Goal: Information Seeking & Learning: Learn about a topic

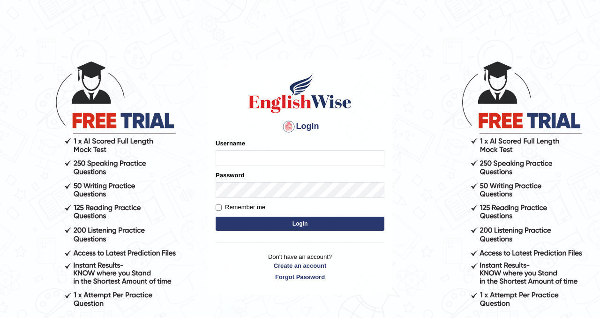
type input "Chetna09"
click at [273, 222] on button "Login" at bounding box center [300, 223] width 169 height 14
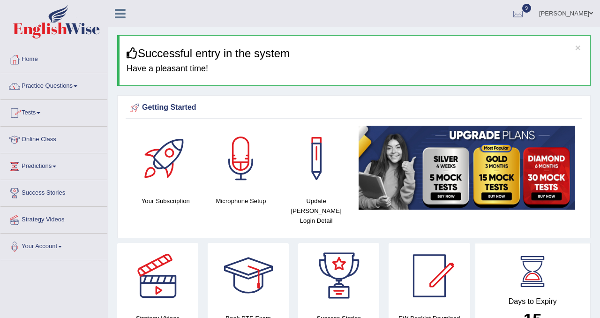
click at [42, 138] on link "Online Class" at bounding box center [53, 138] width 107 height 23
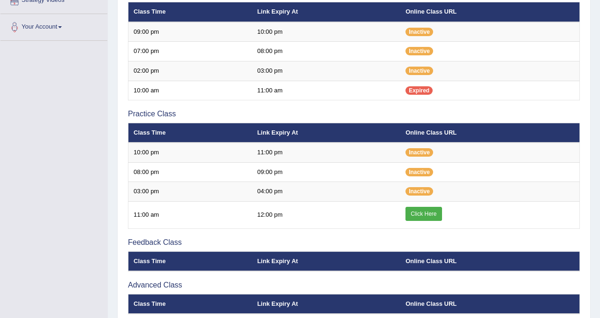
scroll to position [245, 0]
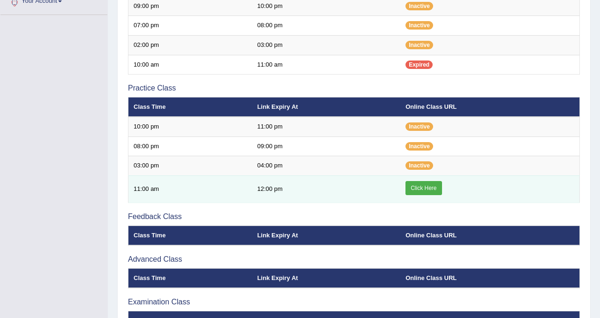
click at [414, 192] on link "Click Here" at bounding box center [423, 188] width 36 height 14
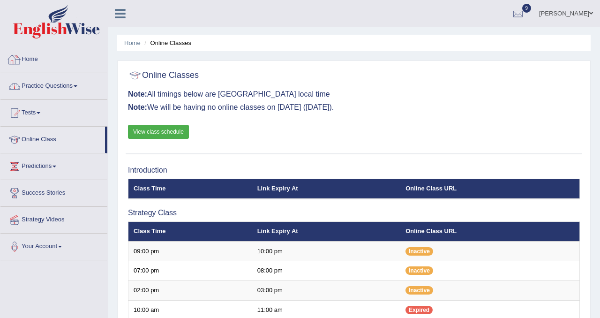
click at [52, 85] on link "Practice Questions" at bounding box center [53, 84] width 107 height 23
click at [52, 84] on link "Practice Questions" at bounding box center [53, 84] width 107 height 23
click at [72, 89] on link "Practice Questions" at bounding box center [53, 84] width 107 height 23
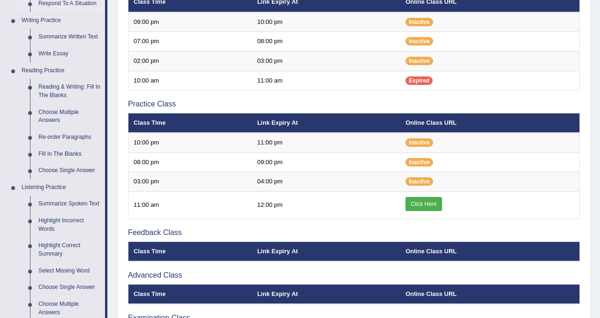
scroll to position [226, 0]
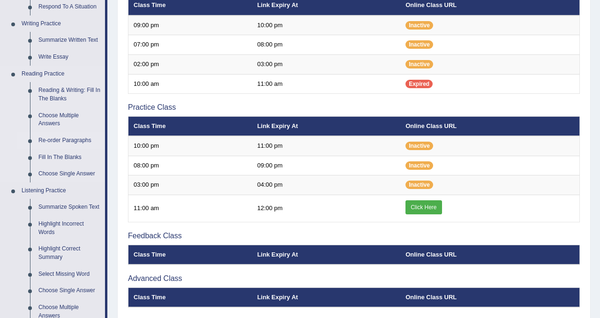
click at [73, 141] on link "Re-order Paragraphs" at bounding box center [69, 140] width 71 height 17
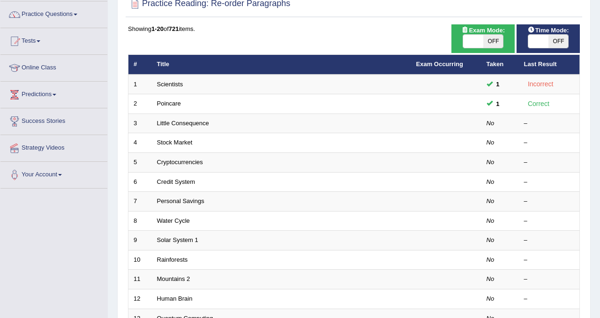
scroll to position [65, 0]
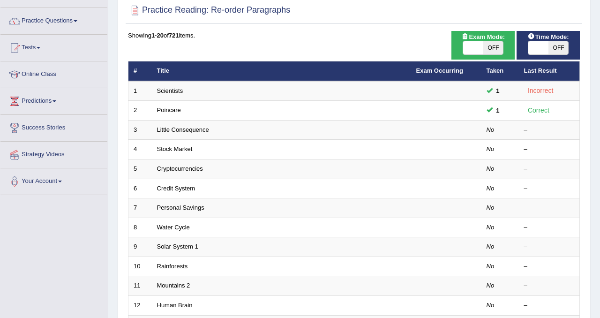
click at [497, 48] on span "OFF" at bounding box center [493, 47] width 20 height 13
checkbox input "true"
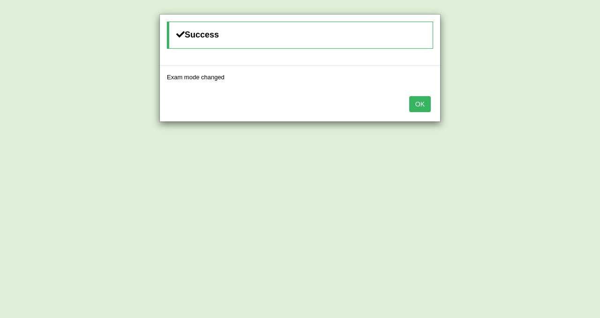
click at [415, 109] on button "OK" at bounding box center [420, 104] width 22 height 16
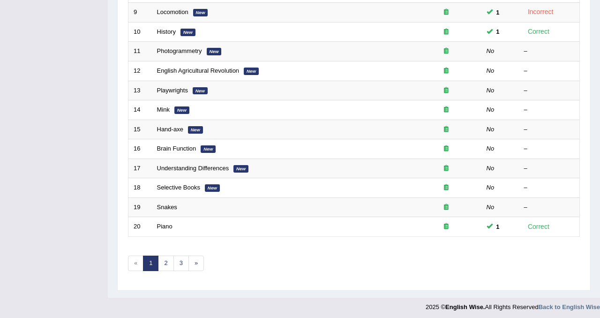
scroll to position [303, 0]
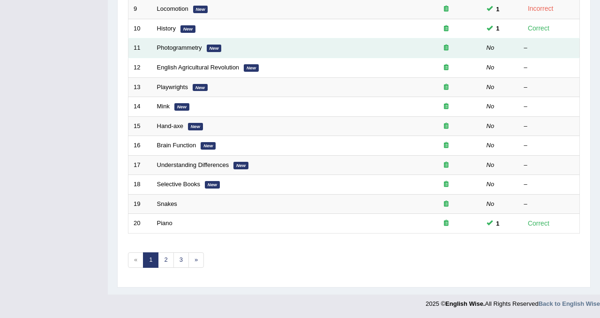
click at [185, 52] on td "Photogrammetry New" at bounding box center [281, 48] width 259 height 20
click at [184, 49] on link "Photogrammetry" at bounding box center [179, 47] width 45 height 7
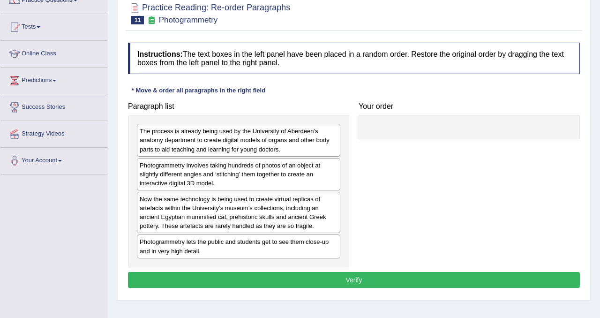
scroll to position [89, 0]
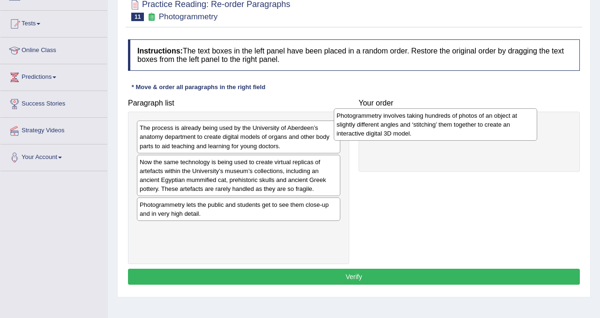
drag, startPoint x: 250, startPoint y: 165, endPoint x: 448, endPoint y: 118, distance: 203.8
click at [448, 118] on div "Photogrammetry involves taking hundreds of photos of an object at slightly diff…" at bounding box center [435, 124] width 203 height 32
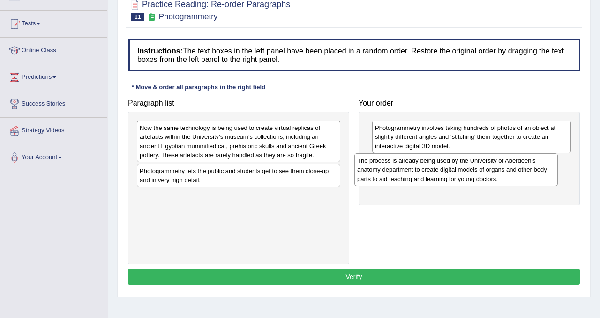
drag, startPoint x: 246, startPoint y: 146, endPoint x: 464, endPoint y: 178, distance: 220.2
click at [464, 178] on div "The process is already being used by the University of Aberdeen’s anatomy depar…" at bounding box center [455, 169] width 203 height 32
click at [460, 199] on div "Photogrammetry involves taking hundreds of photos of an object at slightly diff…" at bounding box center [468, 159] width 221 height 94
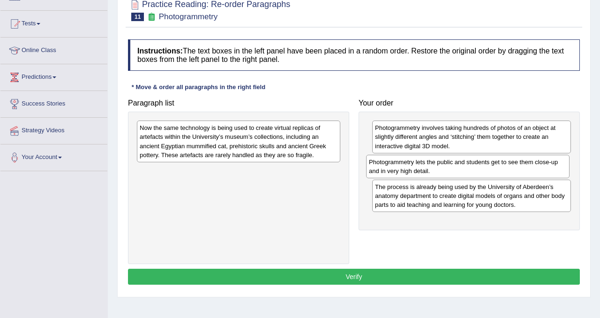
drag, startPoint x: 325, startPoint y: 173, endPoint x: 555, endPoint y: 162, distance: 230.3
click at [554, 163] on div "Photogrammetry lets the public and students get to see them close-up and in ver…" at bounding box center [467, 166] width 203 height 23
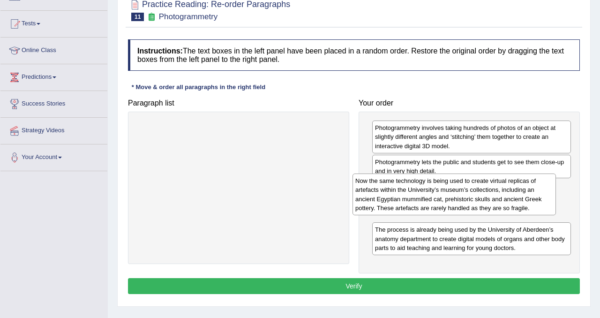
drag, startPoint x: 247, startPoint y: 136, endPoint x: 462, endPoint y: 189, distance: 221.9
click at [462, 189] on div "Now the same technology is being used to create virtual replicas of artefacts w…" at bounding box center [453, 193] width 203 height 41
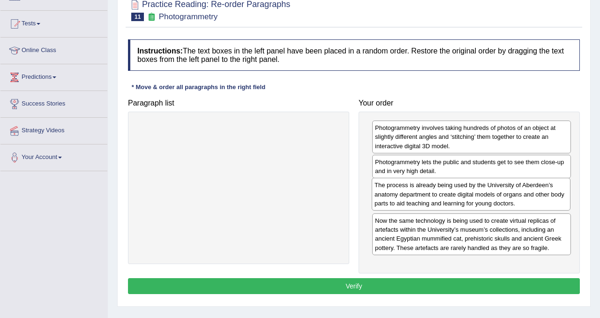
drag, startPoint x: 459, startPoint y: 242, endPoint x: 459, endPoint y: 198, distance: 44.5
click at [459, 198] on div "The process is already being used by the University of Aberdeen’s anatomy depar…" at bounding box center [471, 194] width 199 height 32
click at [365, 290] on button "Verify" at bounding box center [354, 286] width 452 height 16
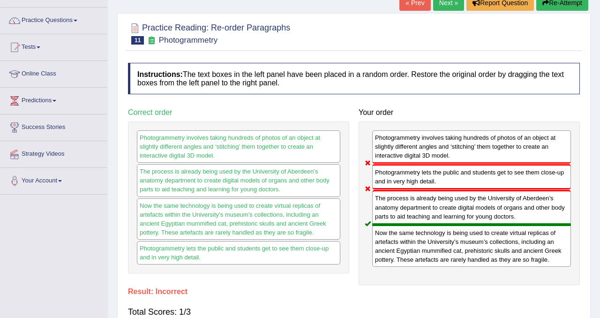
scroll to position [0, 0]
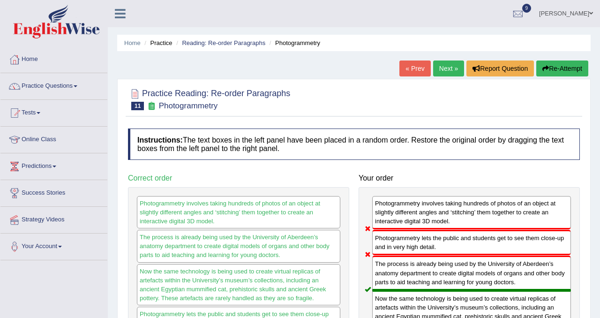
click at [442, 70] on link "Next »" at bounding box center [448, 68] width 31 height 16
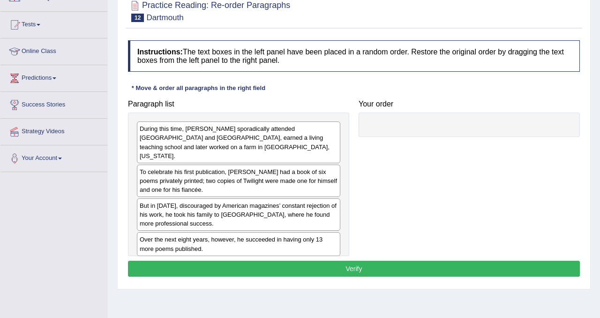
scroll to position [89, 0]
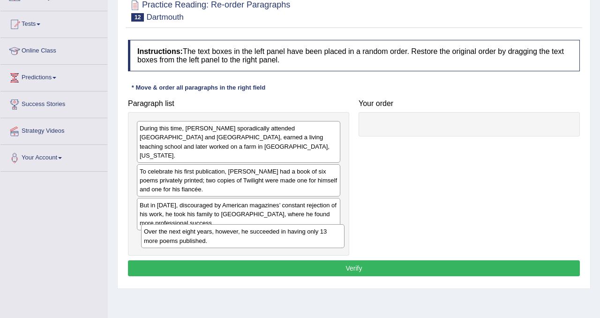
click at [282, 238] on div "Over the next eight years, however, he succeeded in having only 13 more poems p…" at bounding box center [242, 235] width 203 height 23
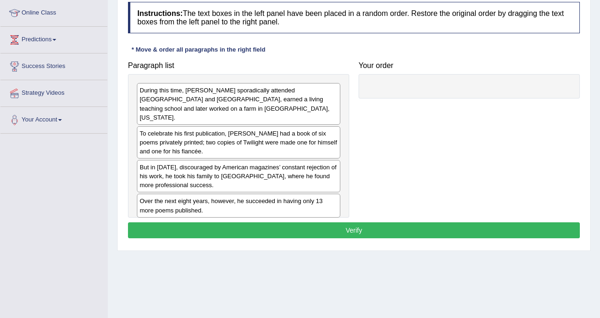
scroll to position [174, 0]
